Goal: Find specific page/section: Find specific page/section

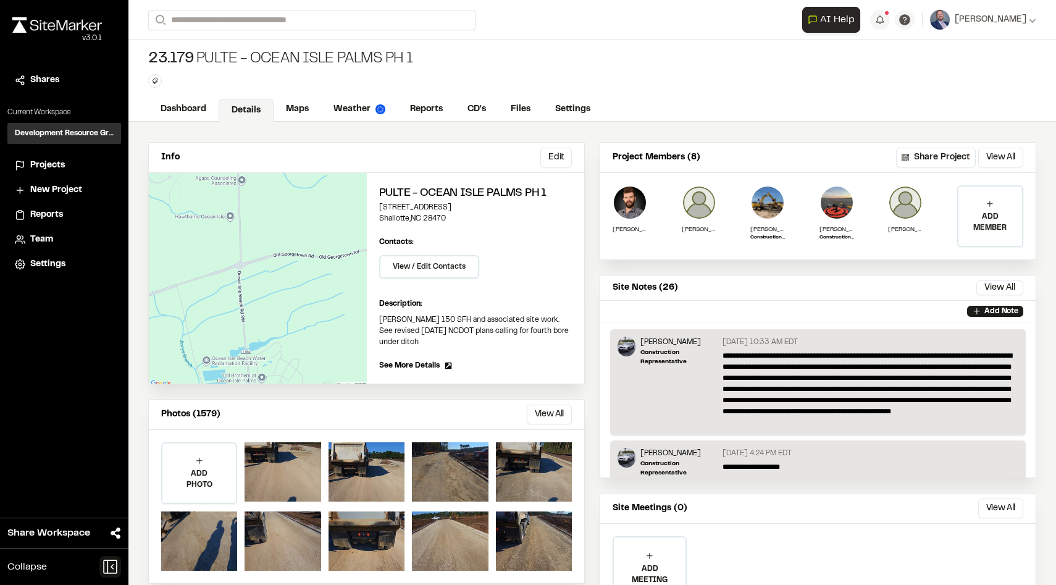
click at [110, 565] on icon at bounding box center [110, 567] width 22 height 22
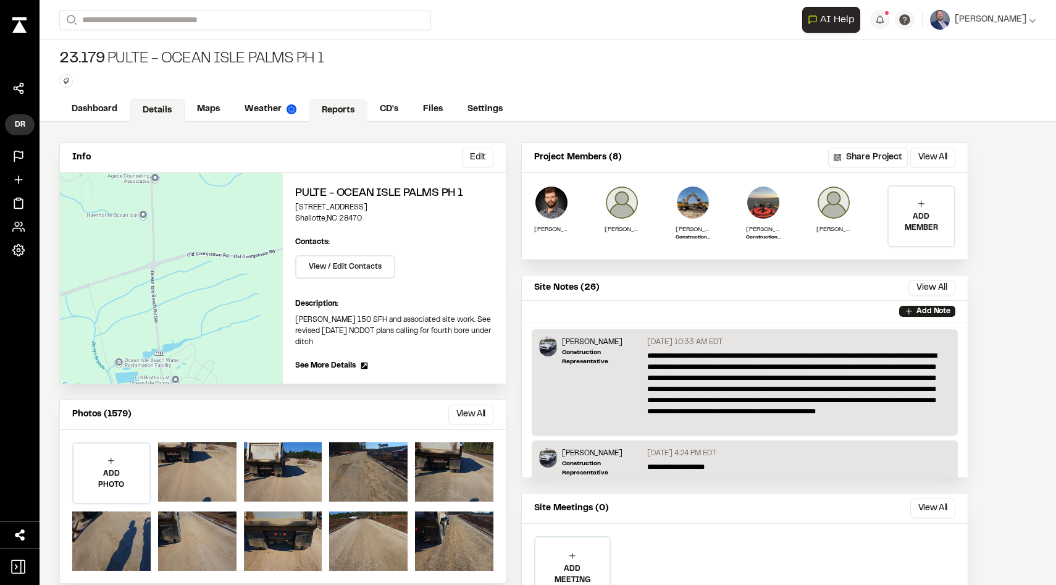
click at [324, 117] on link "Reports" at bounding box center [338, 110] width 59 height 23
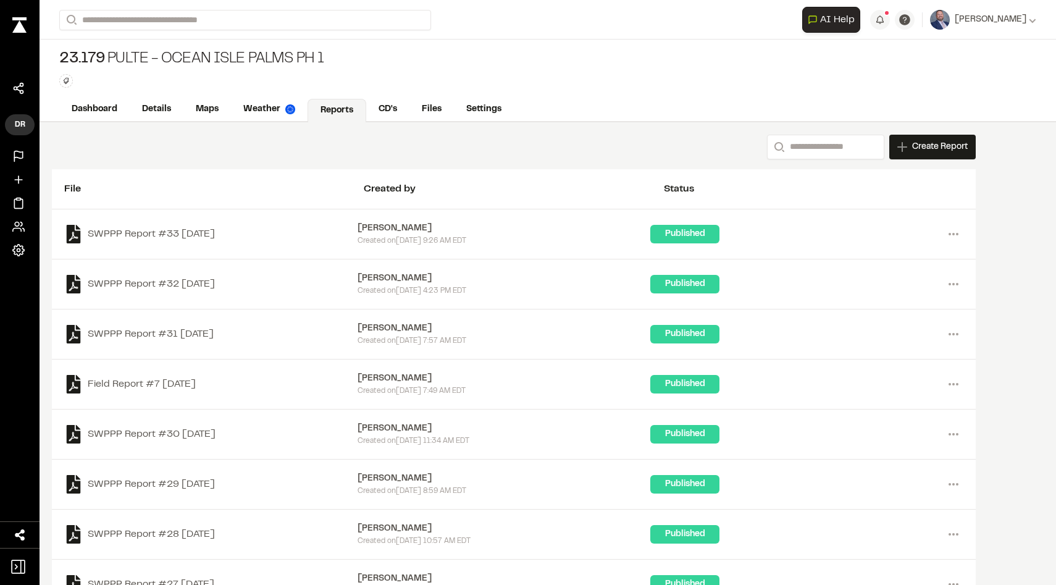
click at [22, 159] on icon at bounding box center [18, 156] width 12 height 12
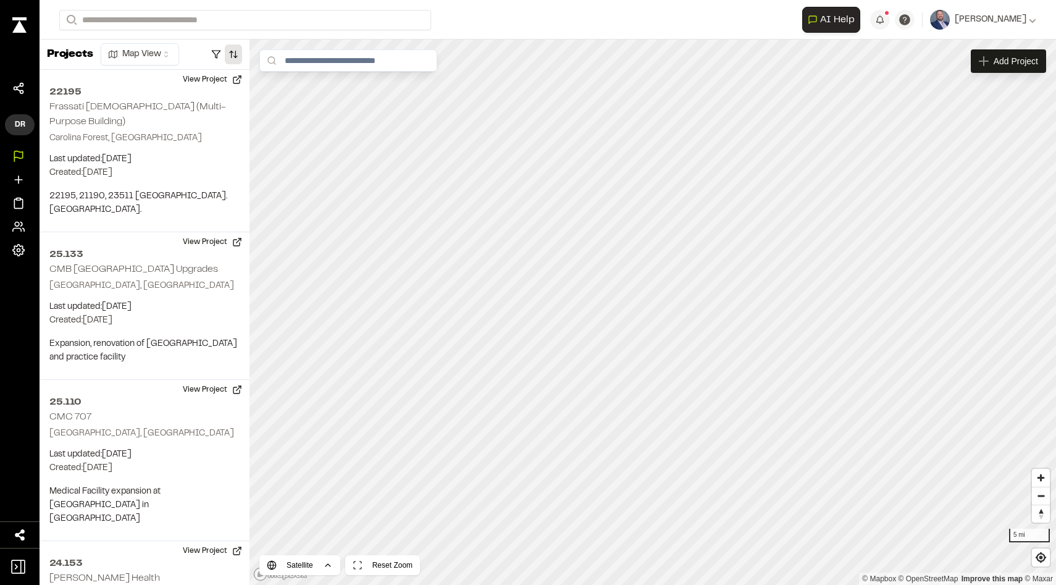
click at [230, 61] on button "button" at bounding box center [233, 54] width 17 height 20
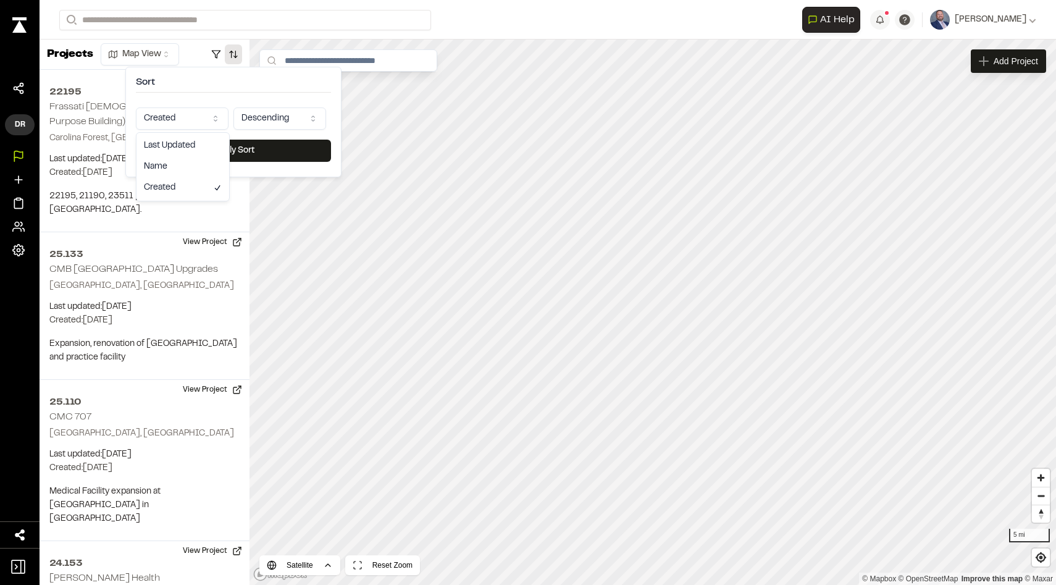
click at [210, 118] on html "Close sidebar v 3.0.1 Shares Development Resource Group DR Projects New Project…" at bounding box center [528, 292] width 1056 height 585
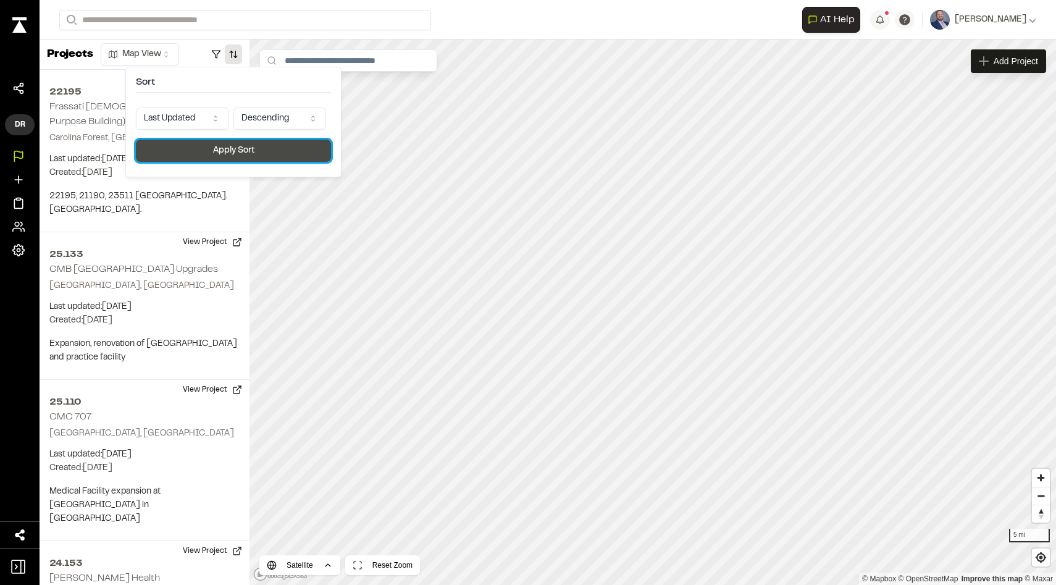
click at [211, 147] on button "Apply Sort" at bounding box center [233, 151] width 195 height 22
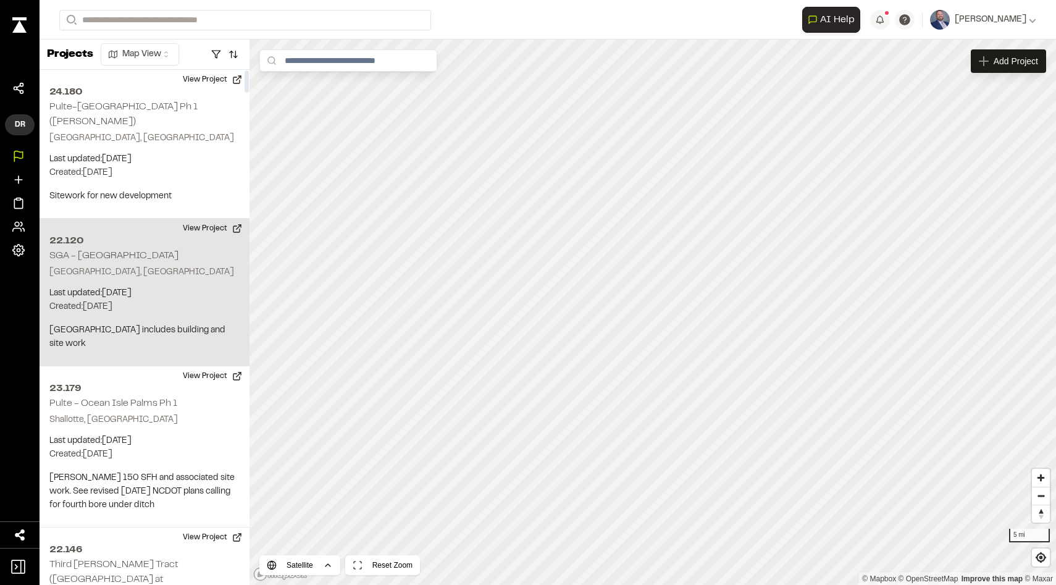
click at [201, 290] on p "Last updated: [DATE]" at bounding box center [144, 293] width 190 height 14
click at [654, 313] on div "22.120 SGA - [GEOGRAPHIC_DATA]" at bounding box center [652, 312] width 19 height 19
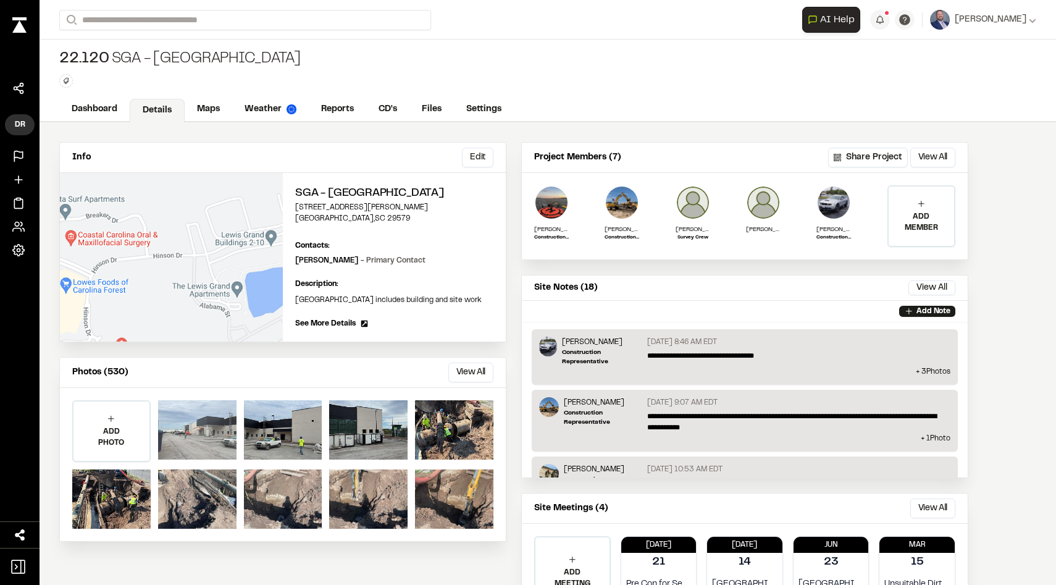
click at [189, 443] on div at bounding box center [197, 429] width 78 height 59
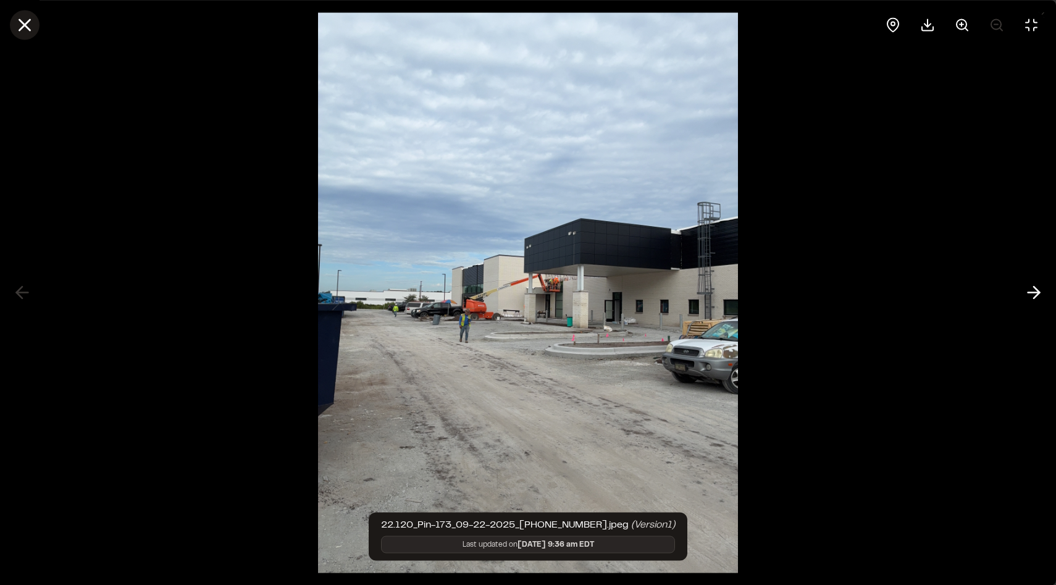
click at [31, 23] on icon at bounding box center [24, 24] width 21 height 21
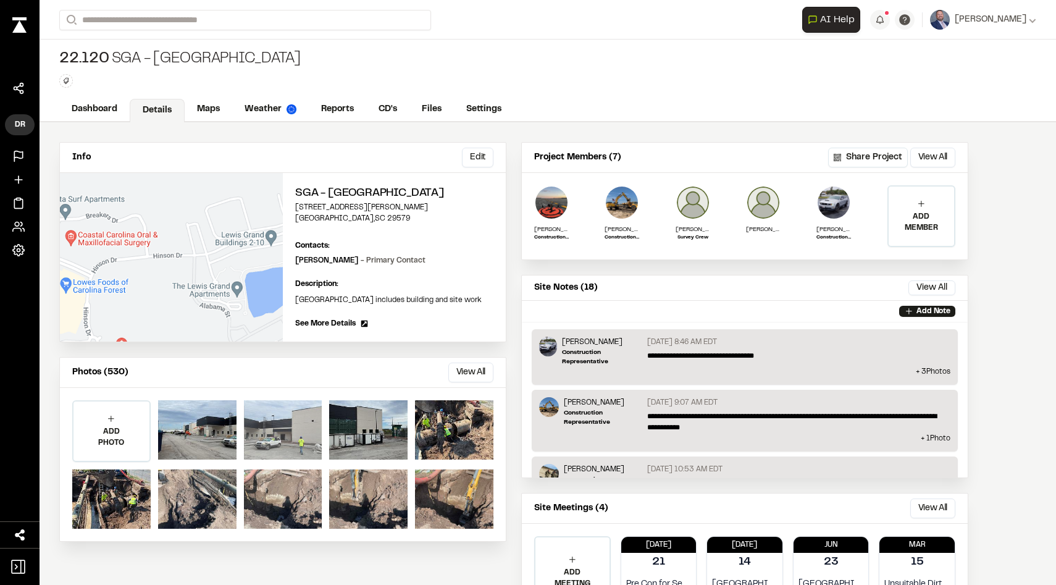
click at [285, 433] on div at bounding box center [283, 429] width 78 height 59
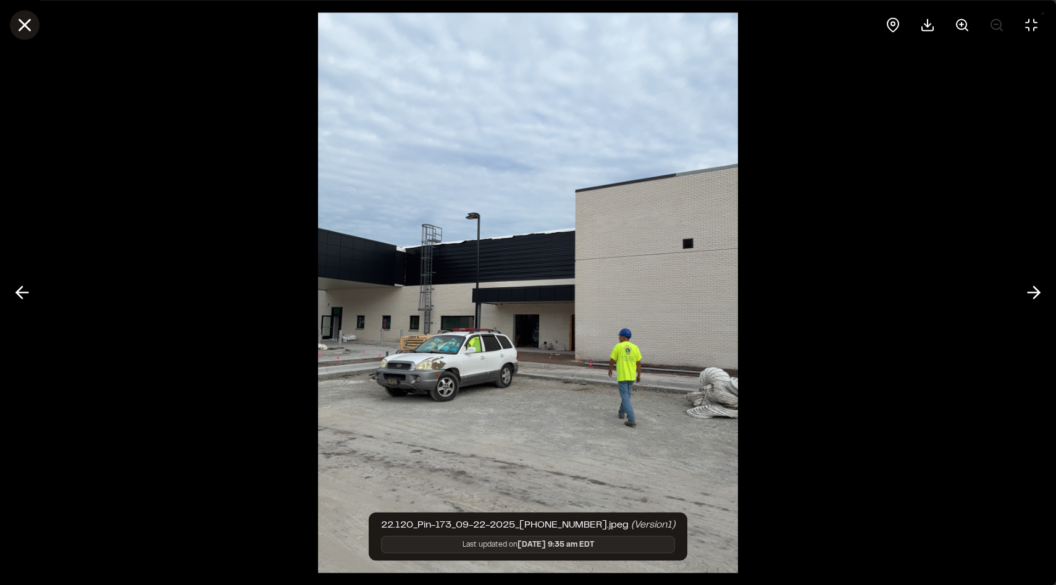
click at [35, 22] on button at bounding box center [25, 25] width 30 height 30
